Goal: Information Seeking & Learning: Learn about a topic

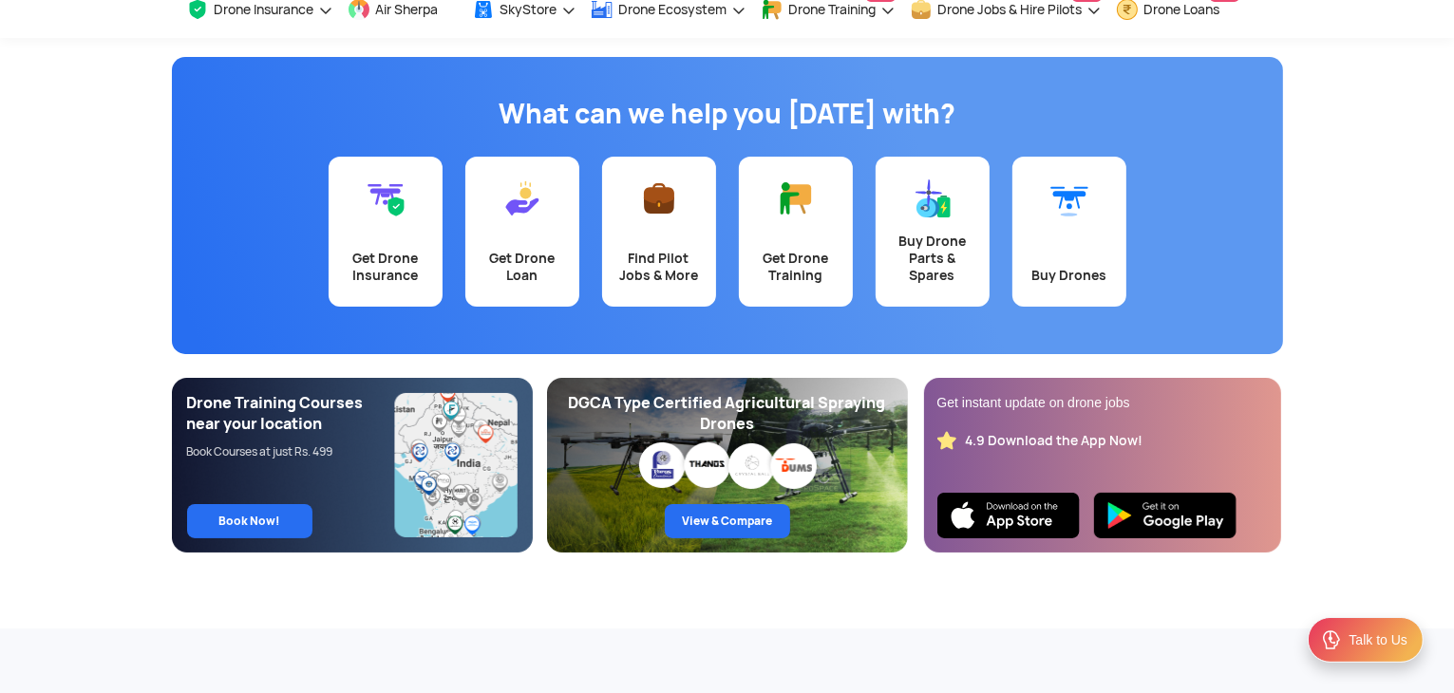
scroll to position [131, 0]
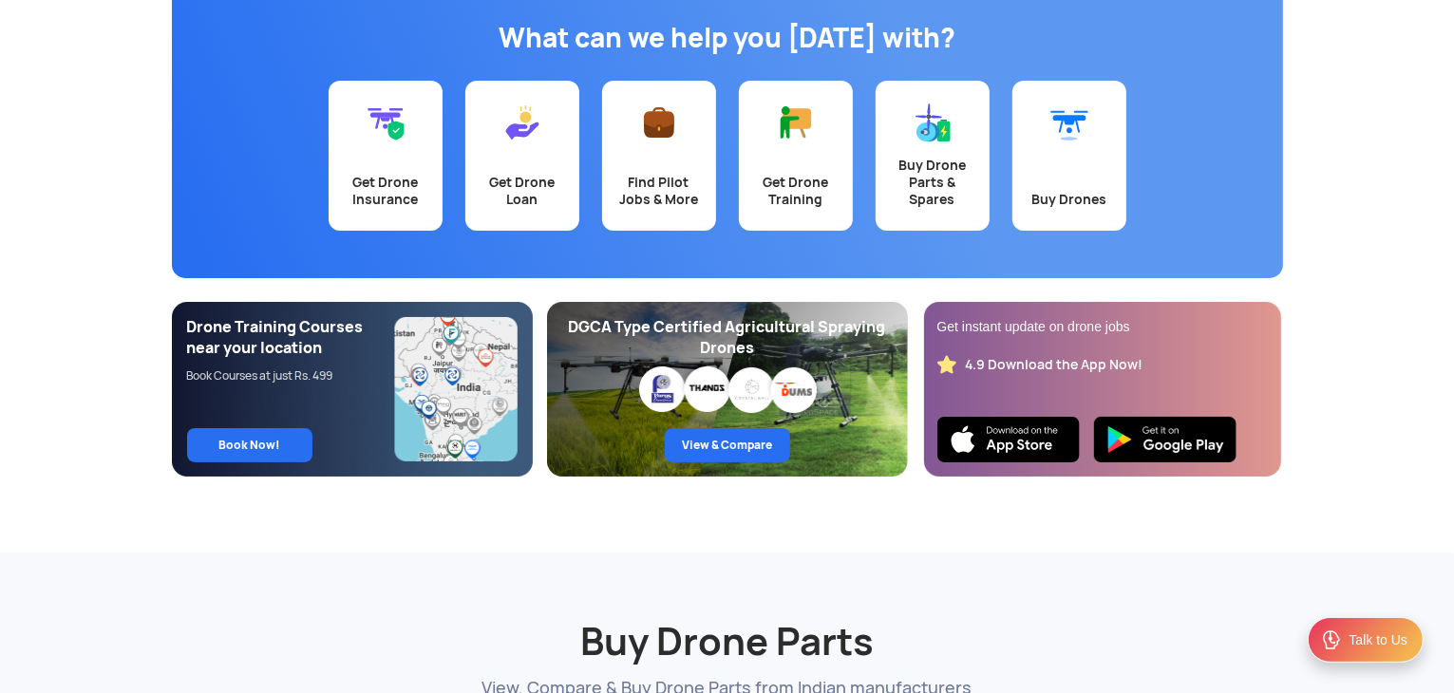
click at [760, 275] on div "What can we help you [DATE] with? Get Drone Insurance Get Drone Loan Find Pilot…" at bounding box center [727, 129] width 1111 height 297
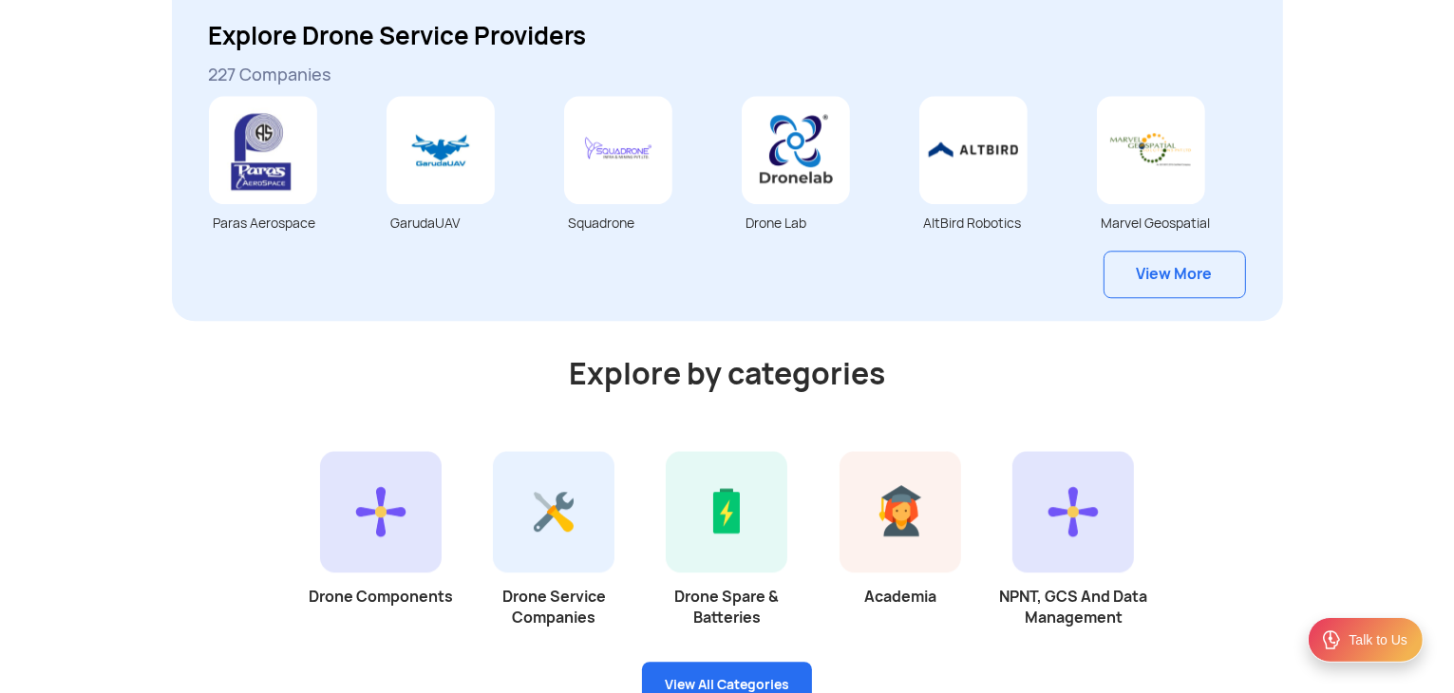
scroll to position [5061, 0]
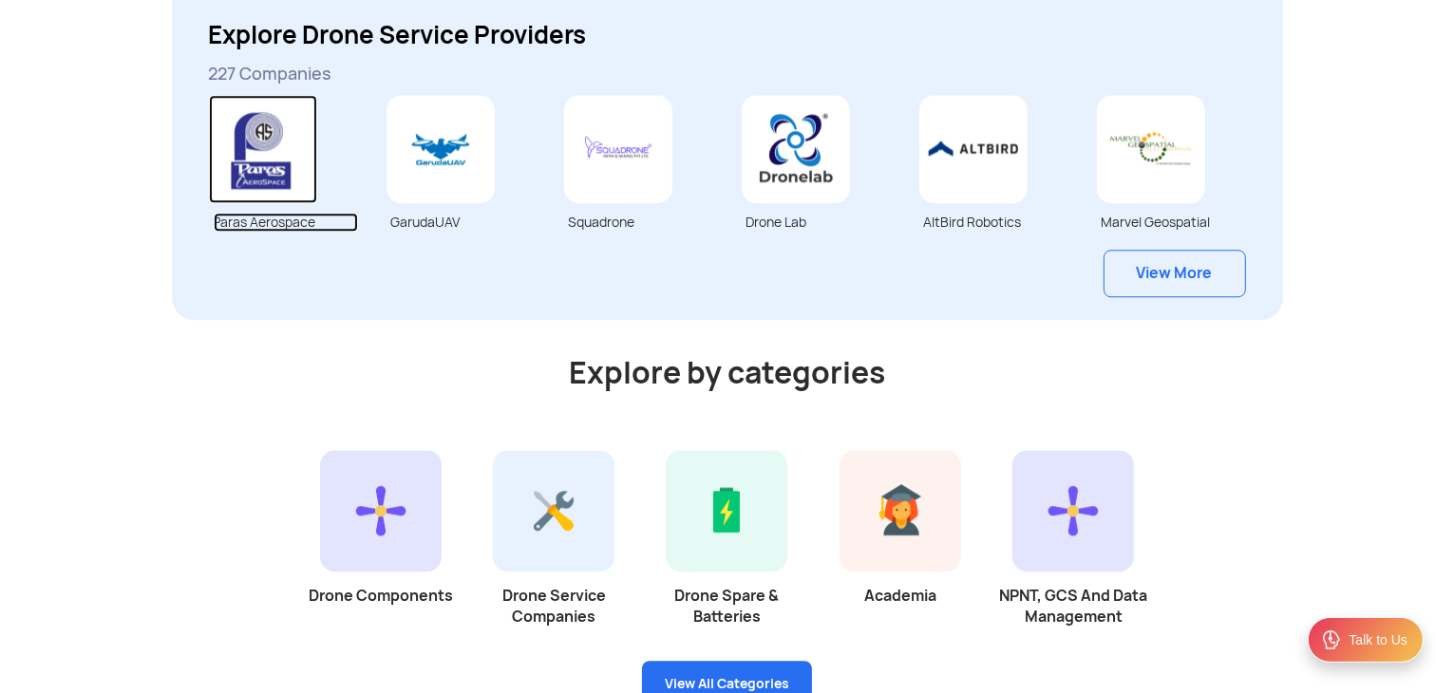
click at [248, 167] on img at bounding box center [263, 149] width 108 height 108
click at [1175, 288] on link "View More" at bounding box center [1175, 273] width 142 height 47
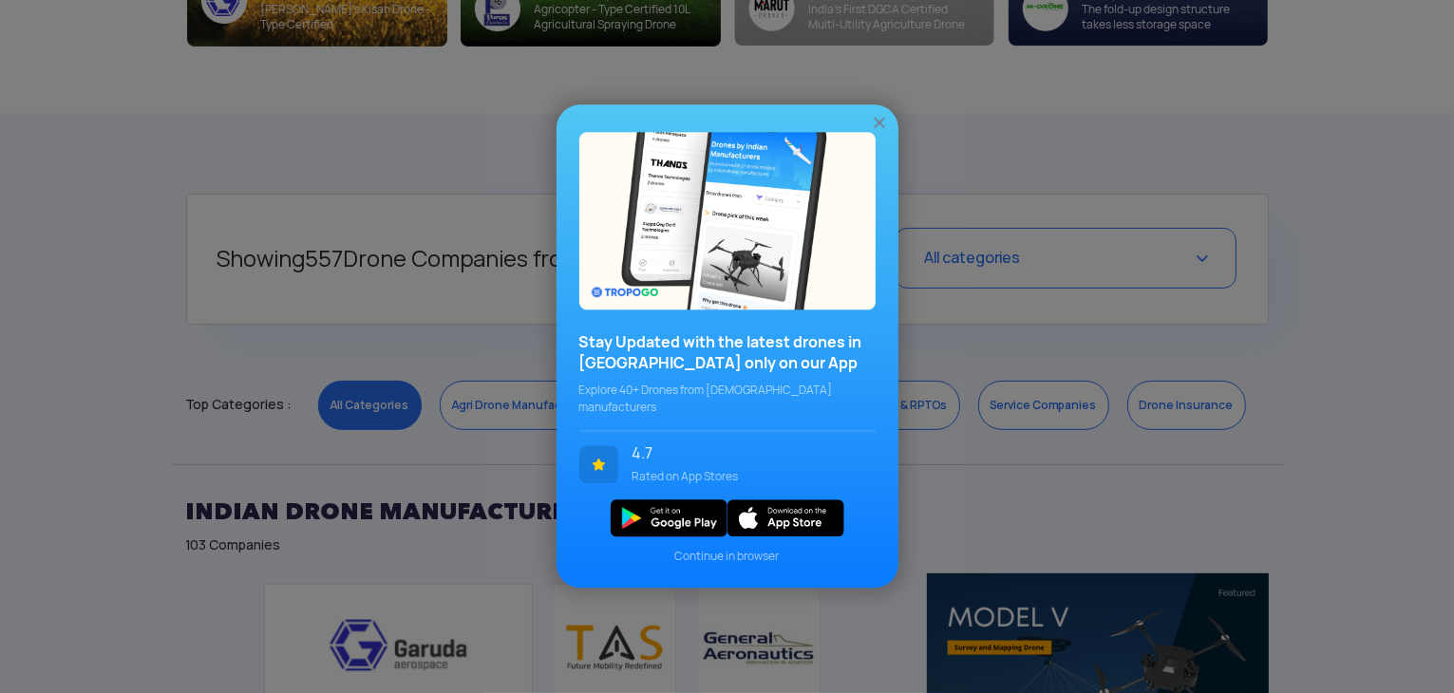
scroll to position [636, 0]
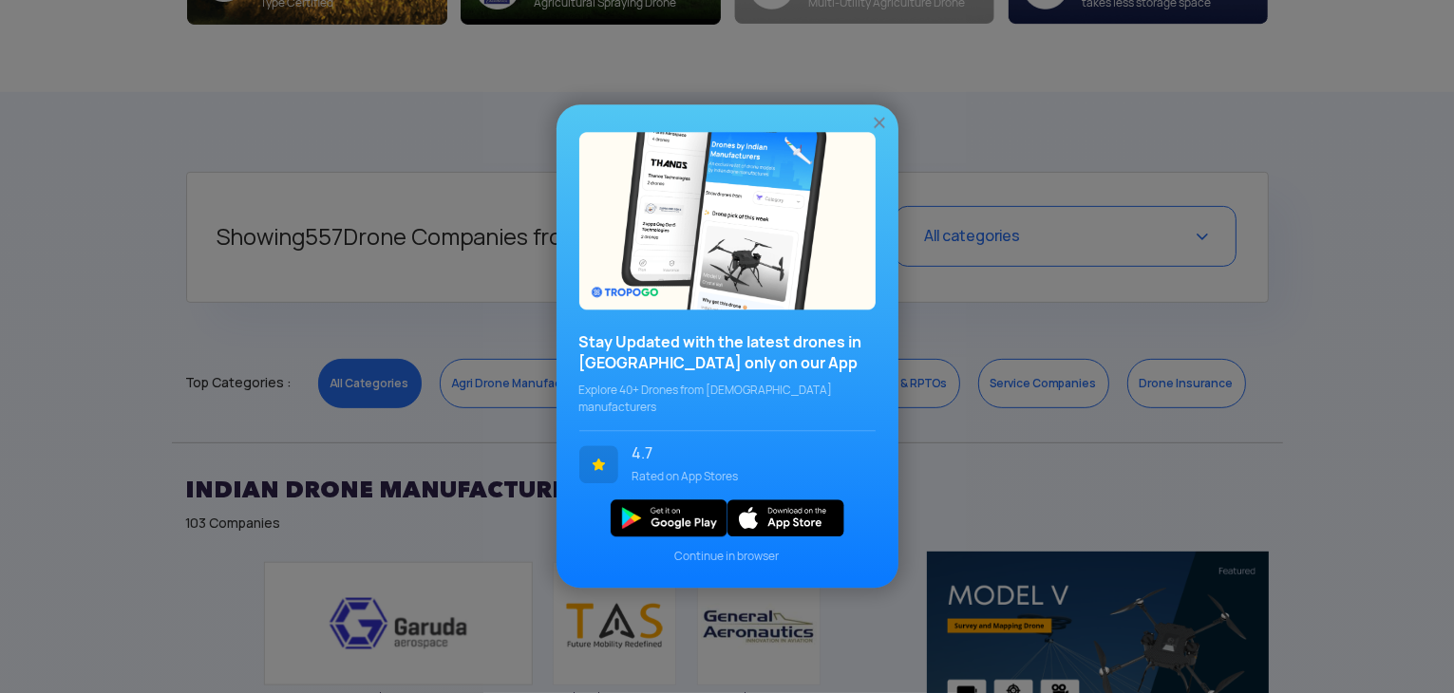
click at [874, 132] on img at bounding box center [879, 123] width 19 height 19
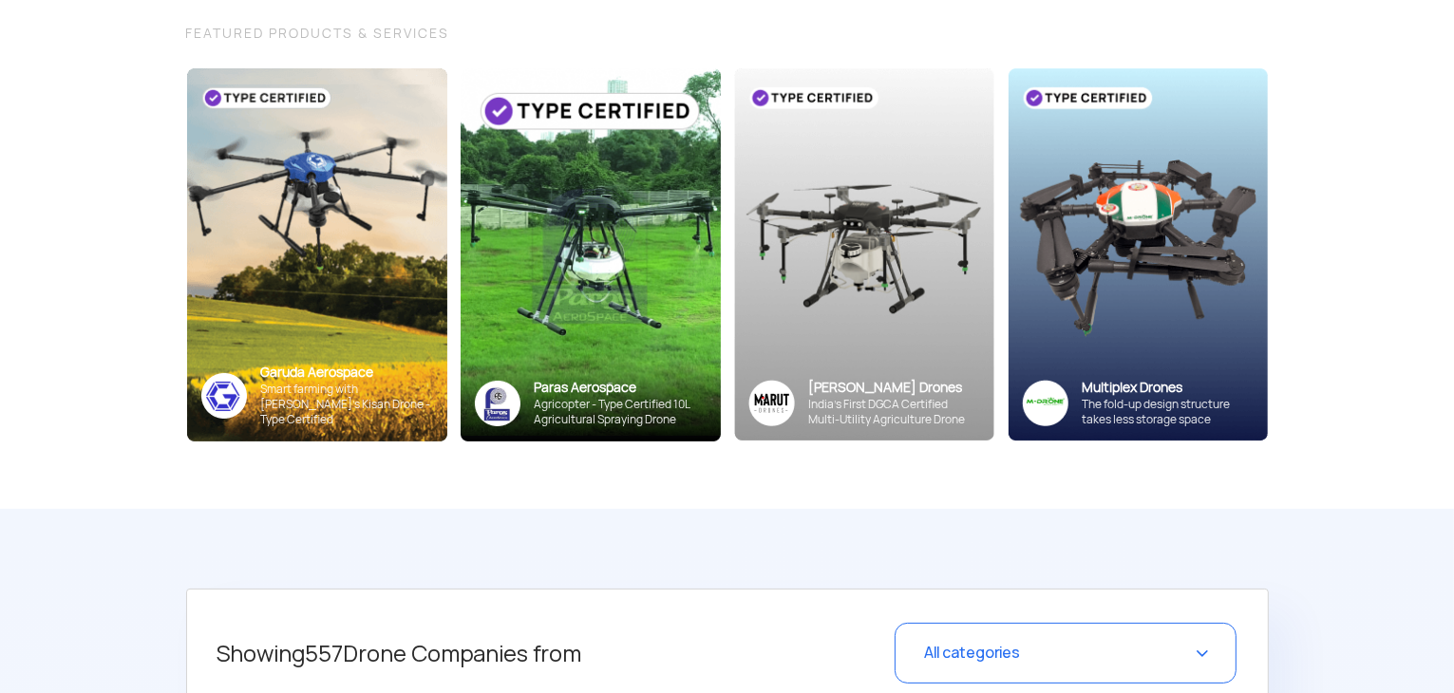
scroll to position [0, 0]
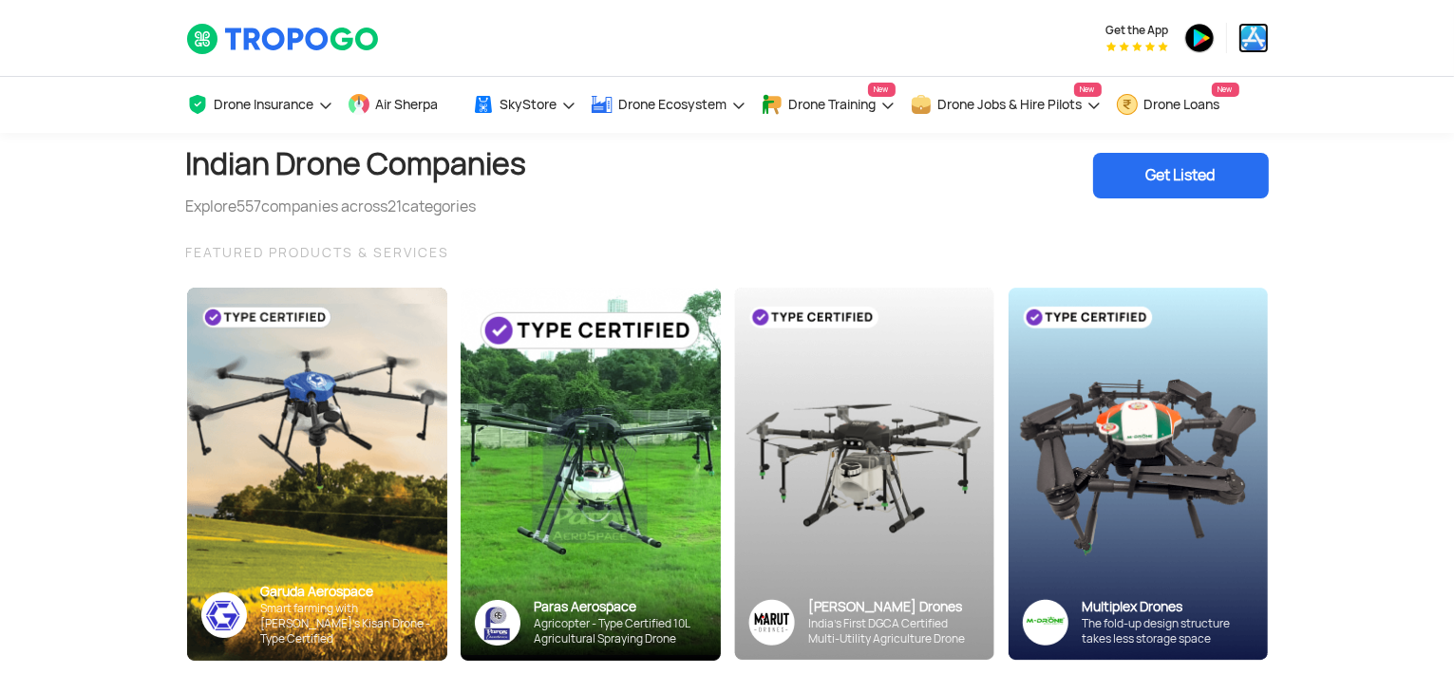
click at [1242, 49] on img at bounding box center [1254, 38] width 30 height 30
click at [405, 103] on span "Air Sherpa" at bounding box center [407, 104] width 63 height 15
click at [447, 111] on link "Air Sherpa" at bounding box center [403, 105] width 110 height 56
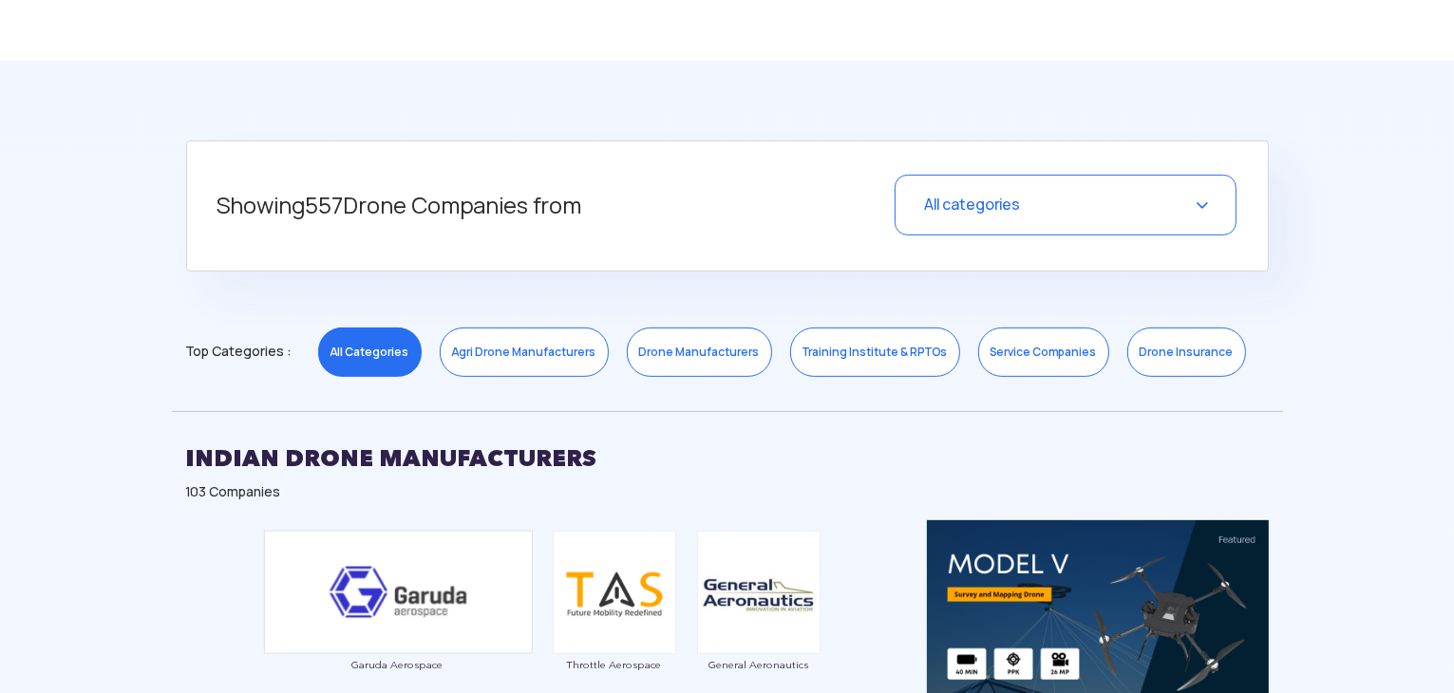
scroll to position [718, 0]
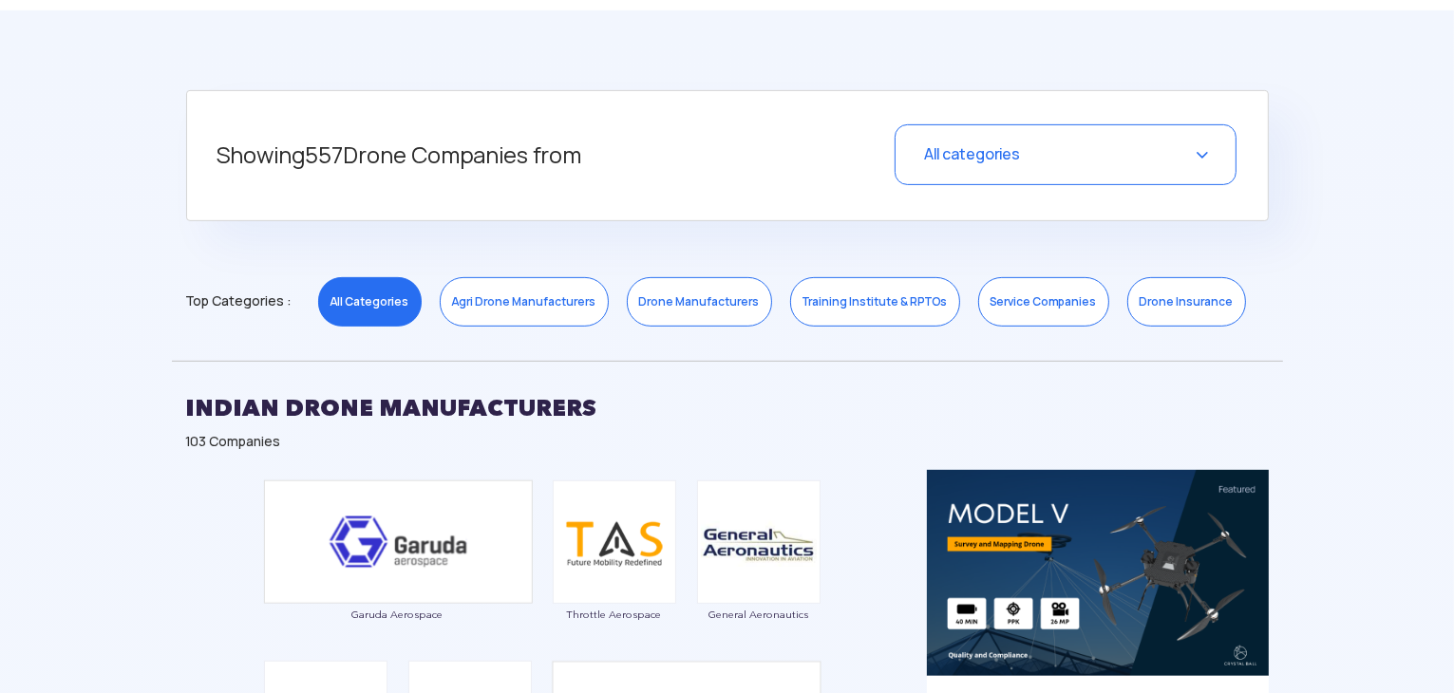
click at [555, 313] on link "Agri Drone Manufacturers" at bounding box center [524, 301] width 169 height 49
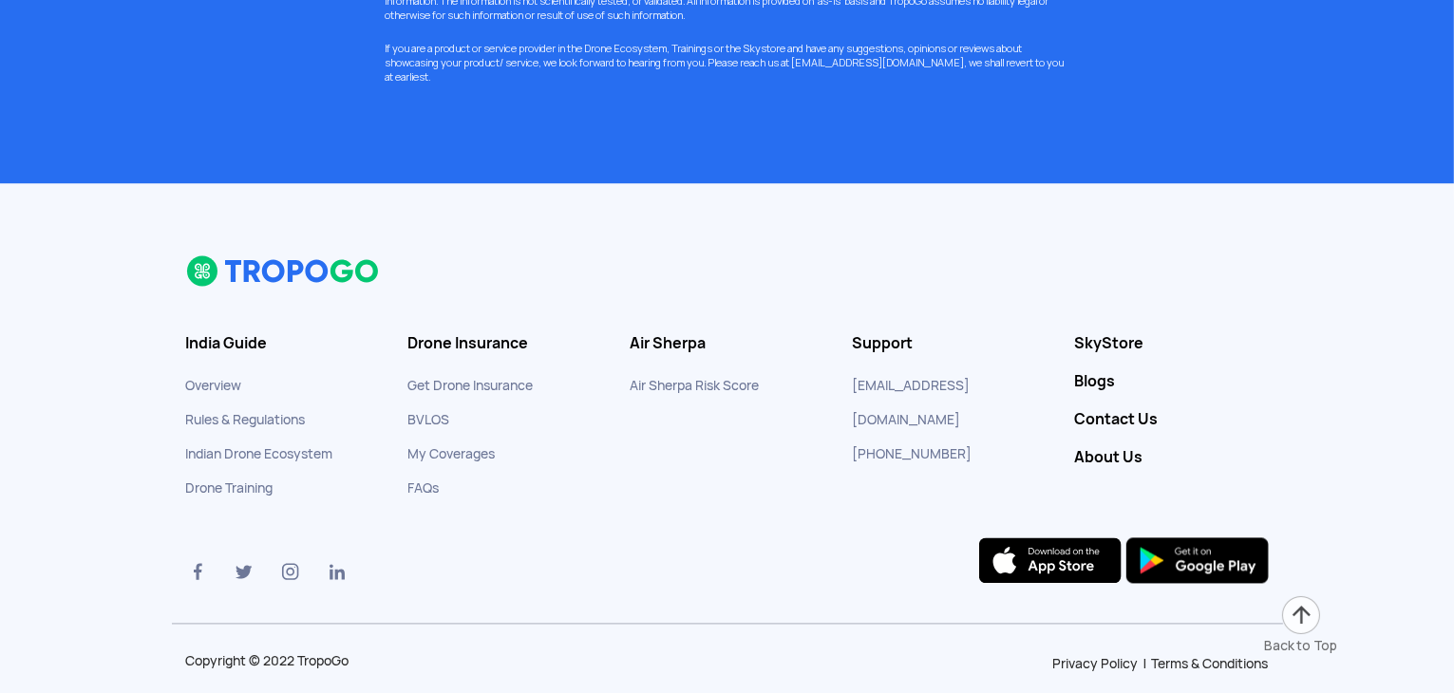
scroll to position [3682, 0]
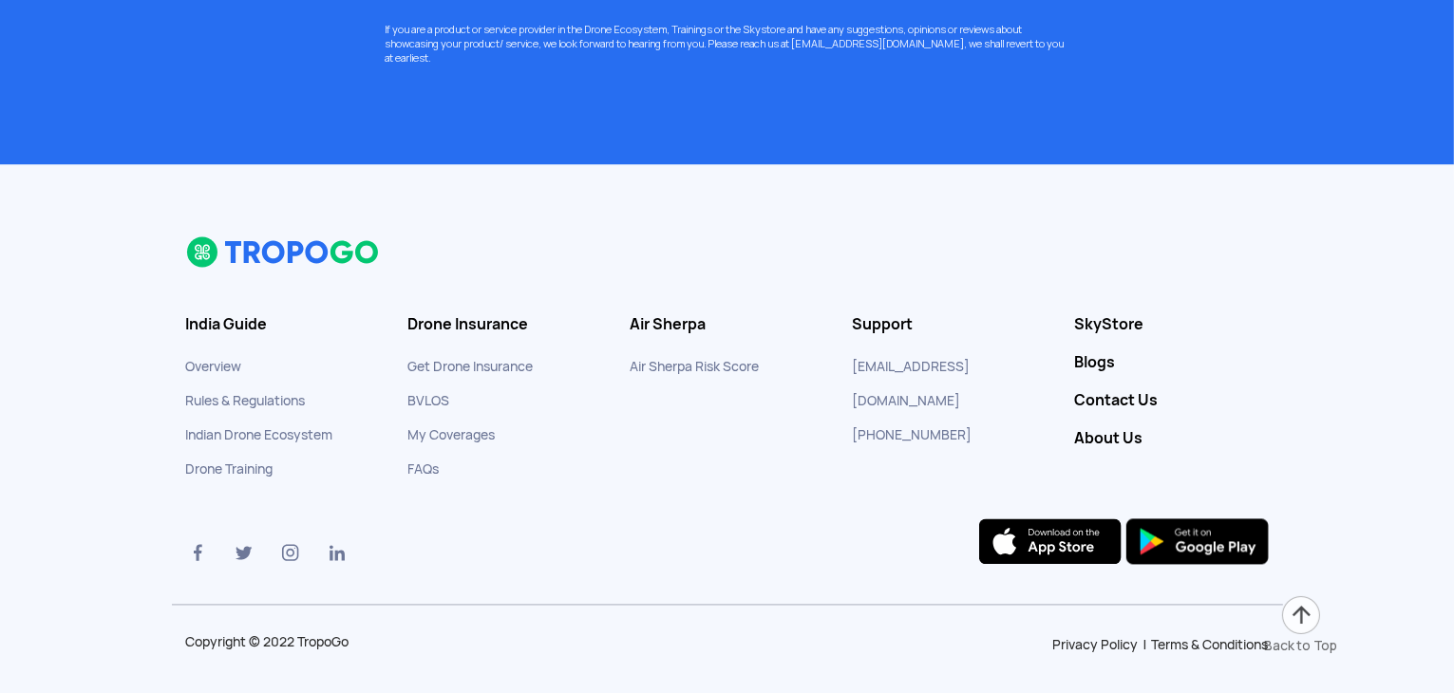
click at [387, 452] on div "India Guide Overview Rules & Regulations Indian Drone Ecosystem Drone Training" at bounding box center [283, 400] width 222 height 171
click at [387, 450] on div "India Guide Overview Rules & Regulations Indian Drone Ecosystem Drone Training" at bounding box center [283, 400] width 222 height 171
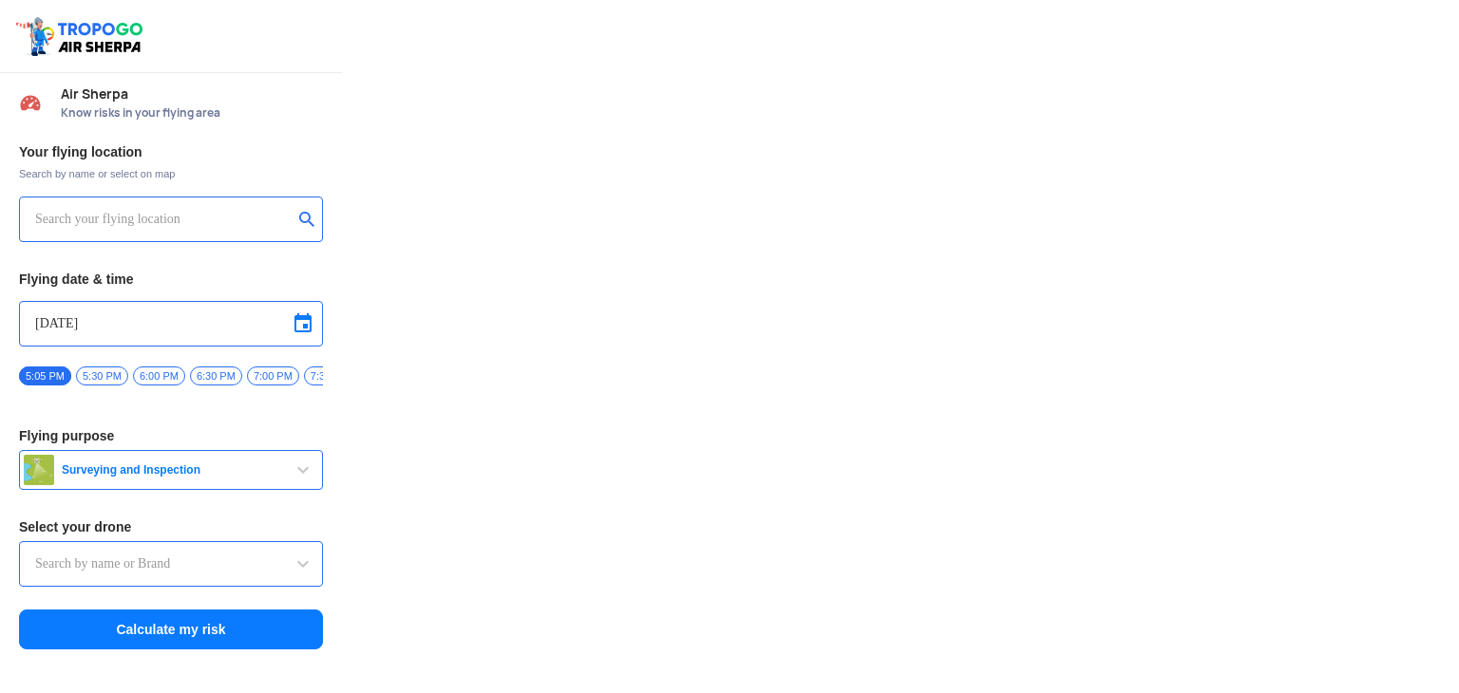
type input "Asteria A200"
